Goal: Answer question/provide support

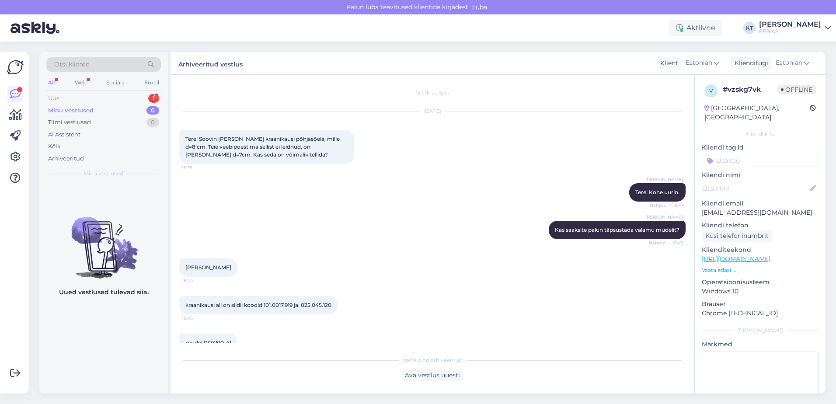
scroll to position [41, 0]
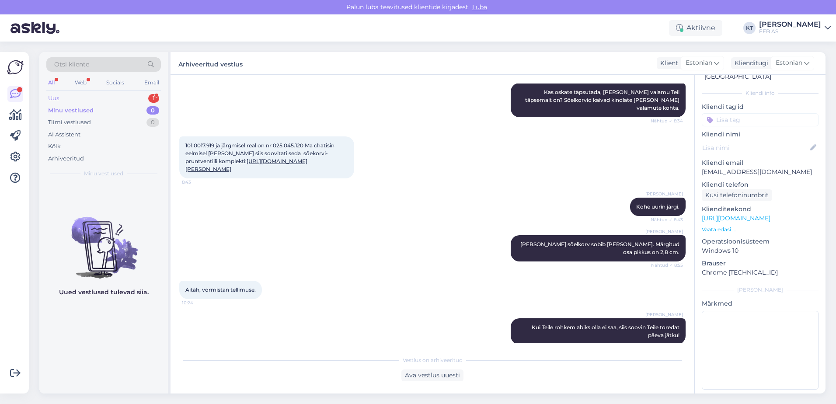
click at [97, 102] on div "Uus 1" at bounding box center [103, 98] width 115 height 12
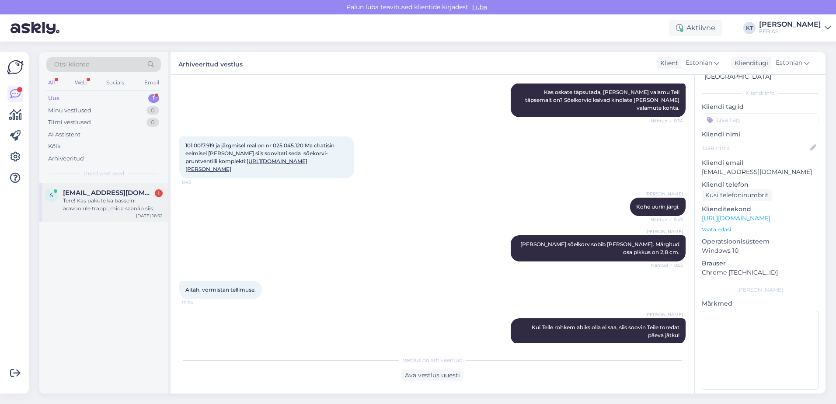
click at [58, 203] on div "S [EMAIL_ADDRESS][DOMAIN_NAME] 1 Tere! Kas pakute ka basseini äravoolule trappi…" at bounding box center [104, 201] width 118 height 24
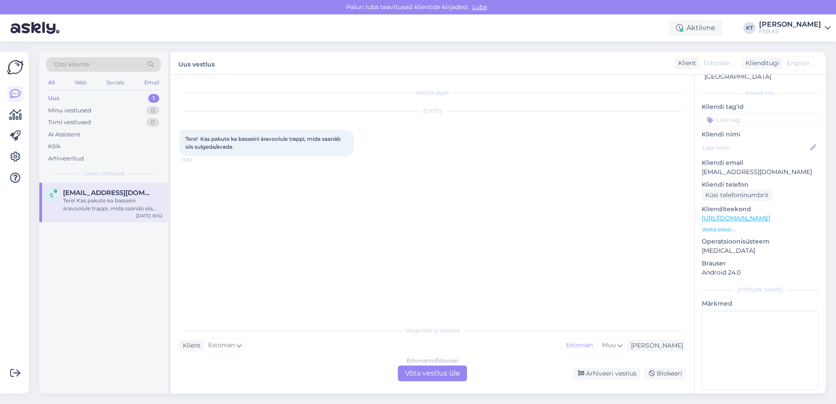
click at [84, 65] on span "Otsi kliente" at bounding box center [71, 64] width 35 height 9
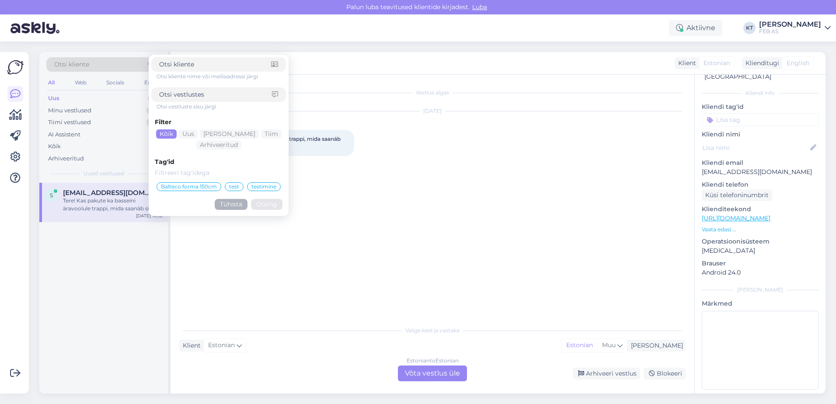
click at [190, 92] on input at bounding box center [215, 94] width 113 height 9
type input "basseini"
click button "Otsing" at bounding box center [266, 204] width 31 height 11
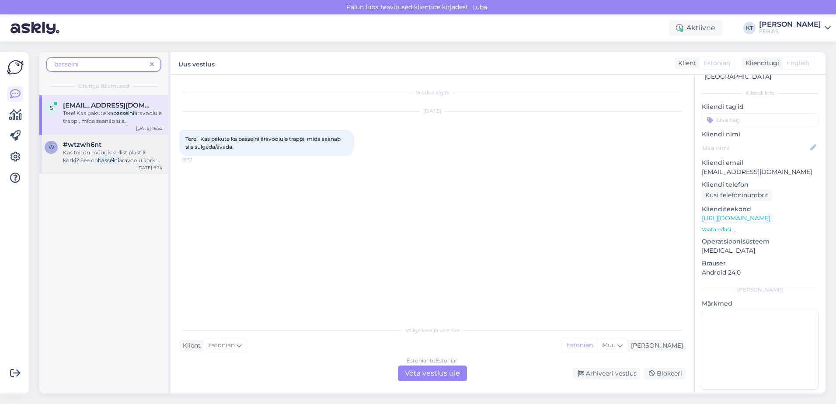
click at [107, 158] on mark "basseini" at bounding box center [108, 160] width 21 height 7
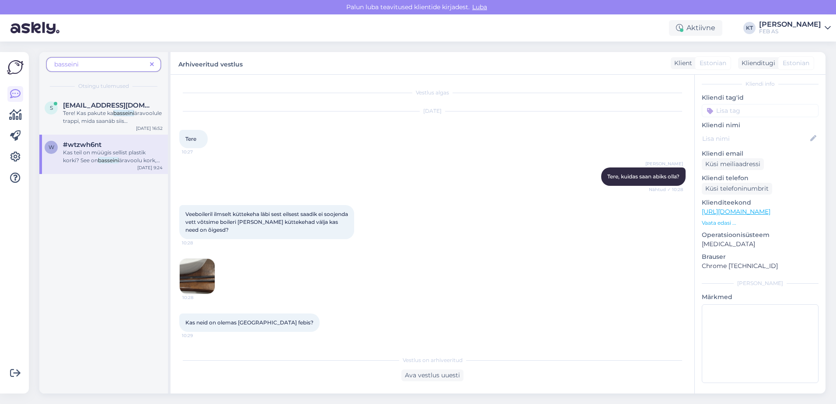
scroll to position [1120, 0]
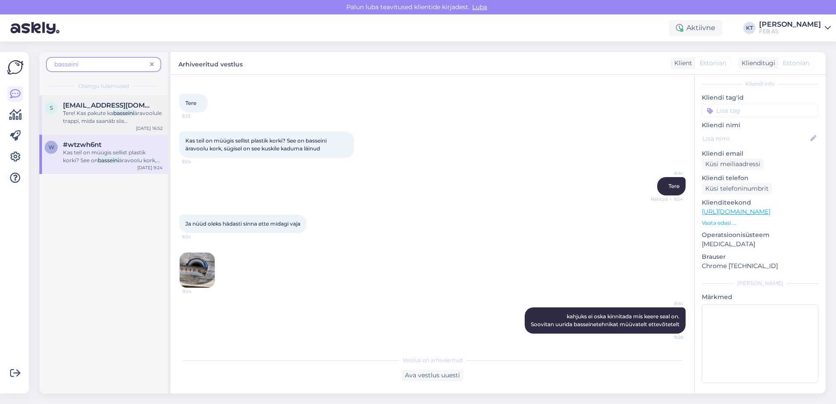
click at [145, 123] on span "äravoolule trappi, mida saanäb siis sulgeda/avada." at bounding box center [112, 121] width 99 height 22
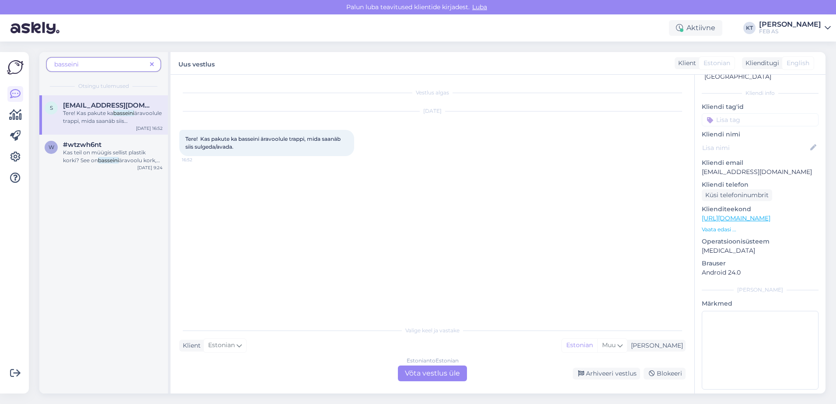
click at [448, 374] on div "Estonian to Estonian Võta vestlus üle" at bounding box center [432, 373] width 69 height 16
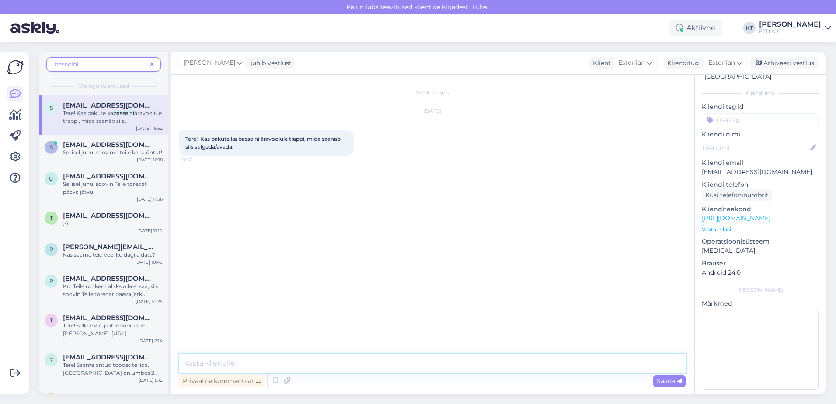
click at [347, 358] on textarea at bounding box center [432, 363] width 506 height 18
drag, startPoint x: 347, startPoint y: 362, endPoint x: 340, endPoint y: 362, distance: 6.6
click at [339, 362] on textarea "Tere! [PERSON_NAME] keermega see teil täpsemalt on?" at bounding box center [432, 363] width 506 height 18
click at [342, 361] on textarea "Tere! [PERSON_NAME] keermega see teil täpsemalt on?" at bounding box center [432, 363] width 506 height 18
type textarea "Tere! [PERSON_NAME] keermega see teil täpsemalt on?"
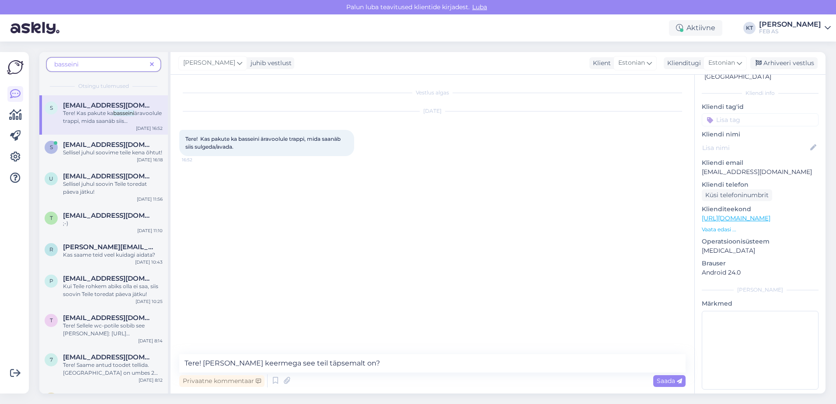
click at [85, 63] on span "basseini" at bounding box center [100, 64] width 92 height 9
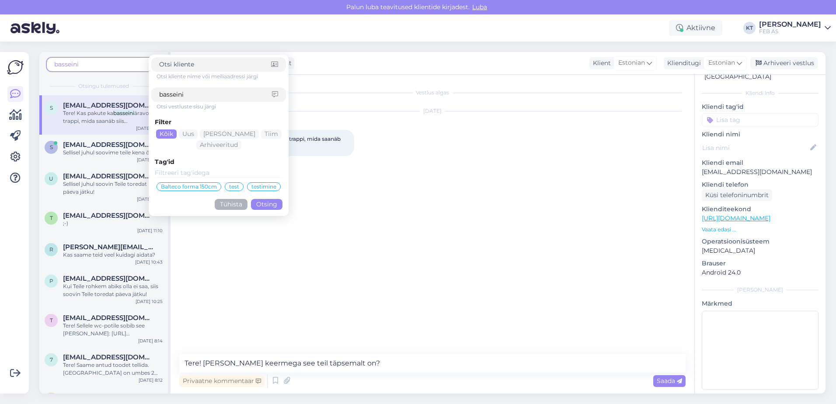
click at [194, 95] on input "basseini" at bounding box center [215, 94] width 113 height 9
click at [268, 206] on button "Otsing" at bounding box center [266, 204] width 31 height 11
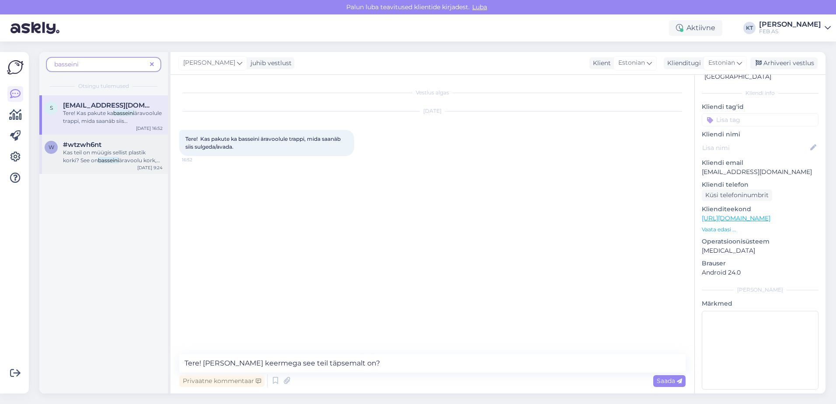
click at [113, 152] on span "Kas teil on müügis sellist plastik korki? See on" at bounding box center [104, 156] width 83 height 14
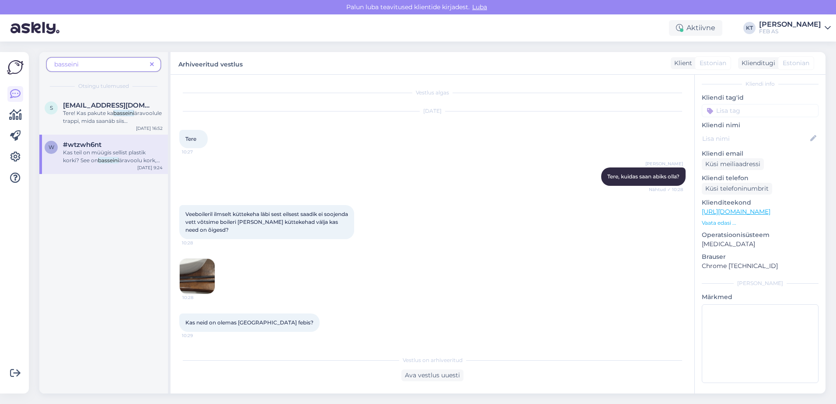
scroll to position [1120, 0]
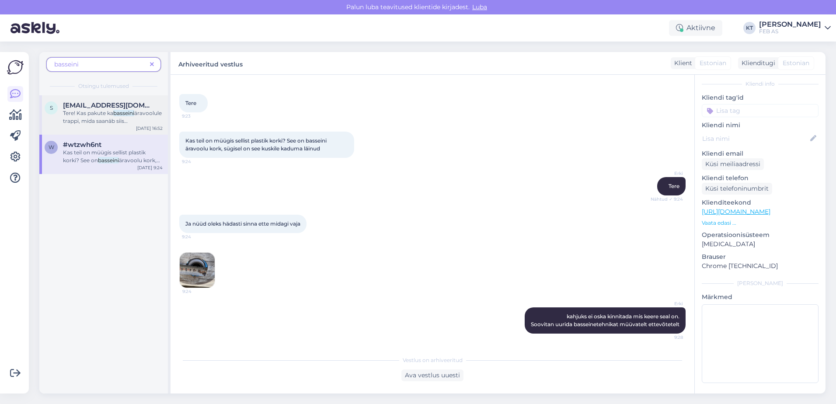
click at [84, 114] on span "Tere! Kas pakute ka" at bounding box center [88, 113] width 50 height 7
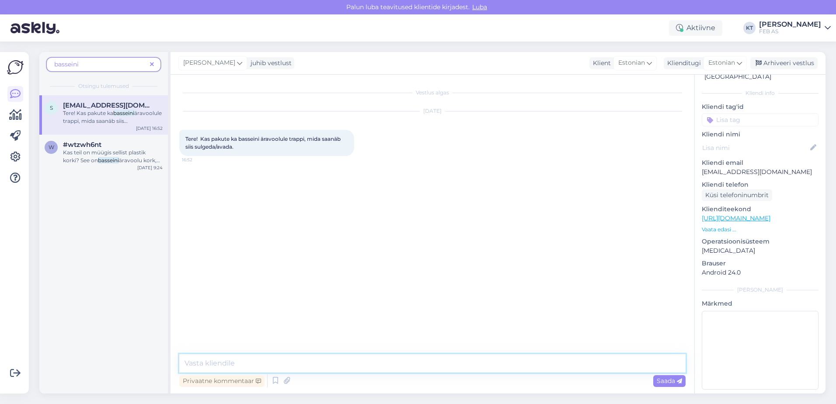
click at [328, 361] on textarea at bounding box center [432, 363] width 506 height 18
click at [285, 359] on div "Vestlus algas [DATE] Tere! Kas pakute ka basseini äravoolule trappi, mida saanä…" at bounding box center [432, 234] width 524 height 319
click at [288, 366] on textarea at bounding box center [432, 363] width 506 height 18
click at [289, 367] on textarea at bounding box center [432, 363] width 506 height 18
click at [146, 62] on span at bounding box center [151, 64] width 11 height 9
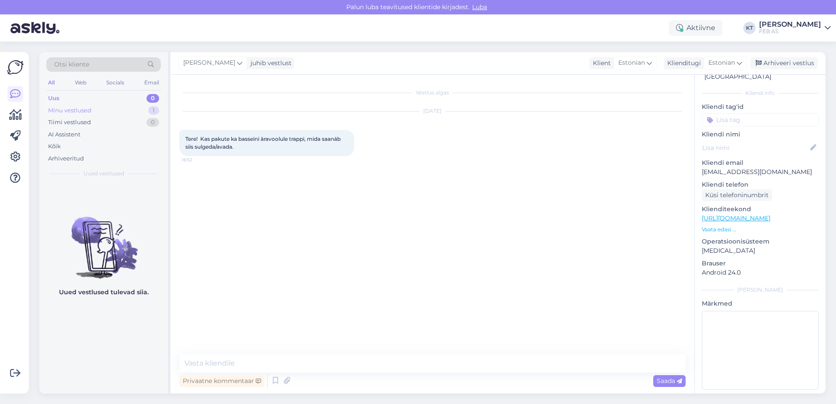
click at [125, 110] on div "Minu vestlused 1" at bounding box center [103, 110] width 115 height 12
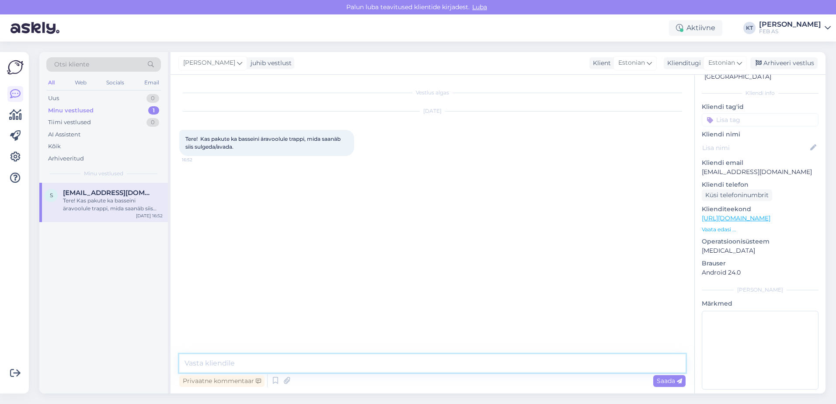
click at [288, 368] on textarea at bounding box center [432, 363] width 506 height 18
type textarea "Tere! Kui suur keere Teil täpsemalt sinna läheb?"
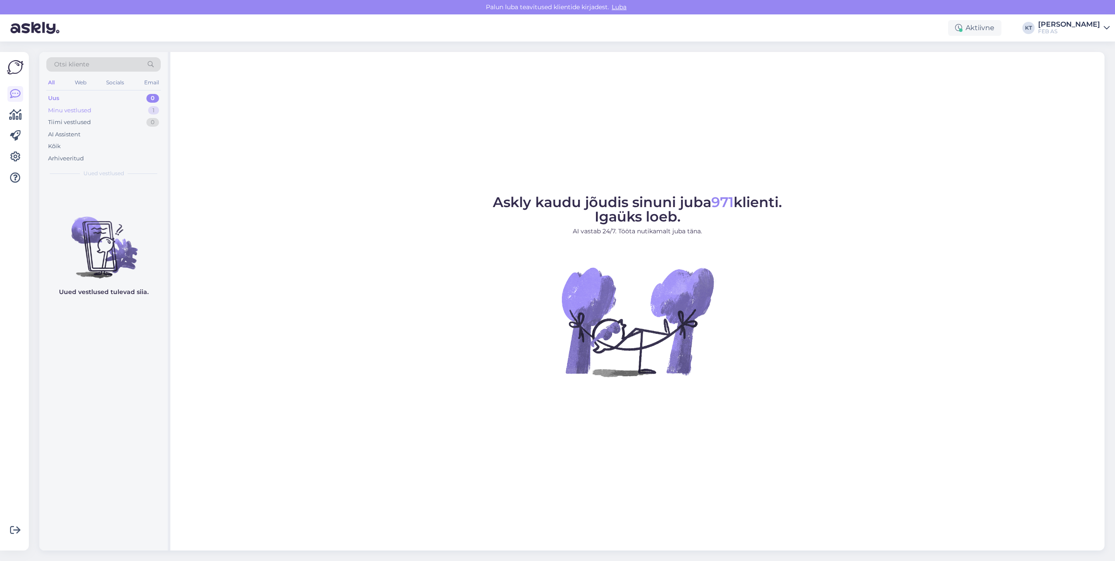
click at [79, 107] on div "Minu vestlused" at bounding box center [69, 110] width 43 height 9
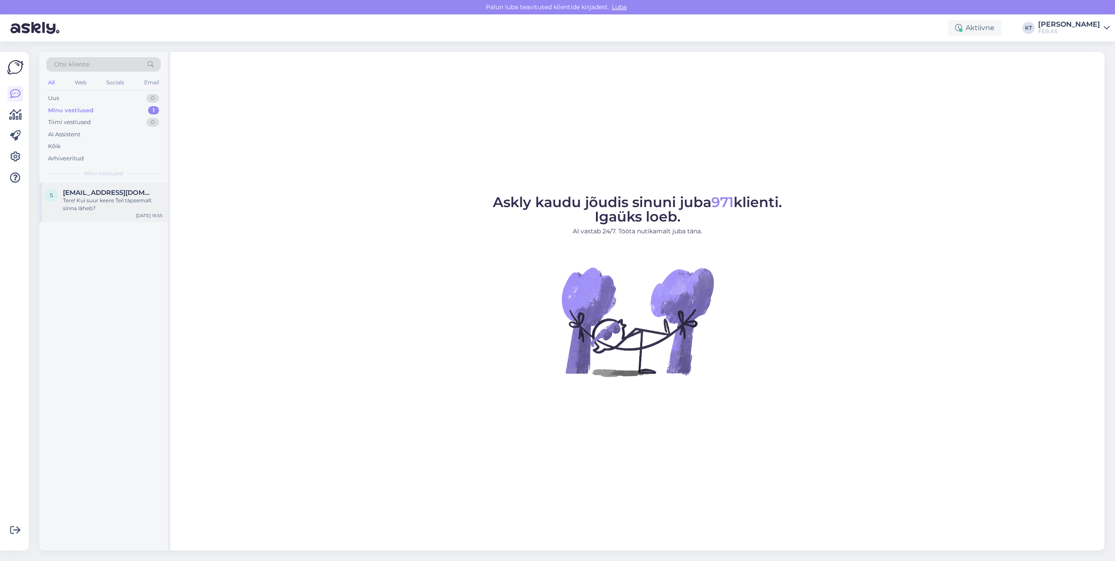
click at [84, 199] on div "Tere! Kui suur keere Teil täpsemalt sinna läheb?" at bounding box center [113, 205] width 100 height 16
